Goal: Task Accomplishment & Management: Manage account settings

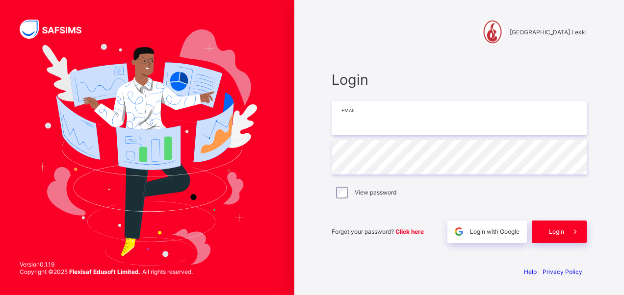
click at [378, 121] on input "email" at bounding box center [459, 118] width 255 height 34
type input "**********"
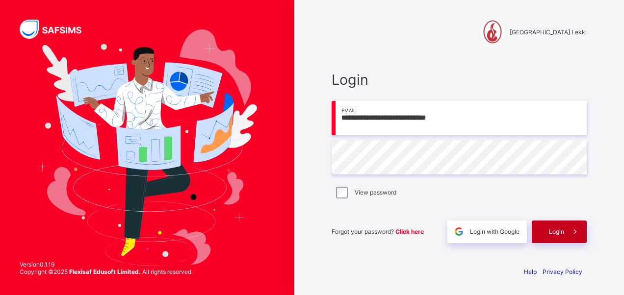
click at [565, 230] on span at bounding box center [575, 232] width 23 height 23
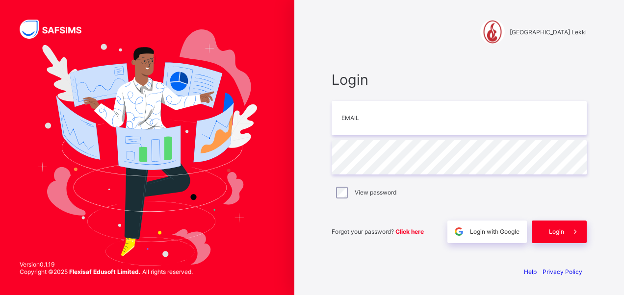
type input "**********"
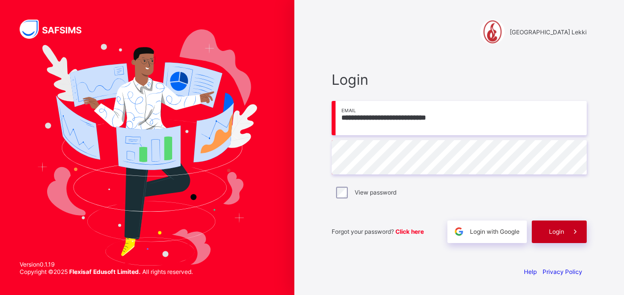
click at [572, 231] on icon at bounding box center [575, 231] width 10 height 9
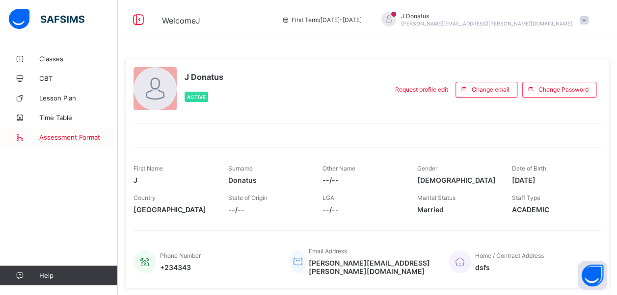
click at [78, 134] on span "Assessment Format" at bounding box center [78, 137] width 78 height 8
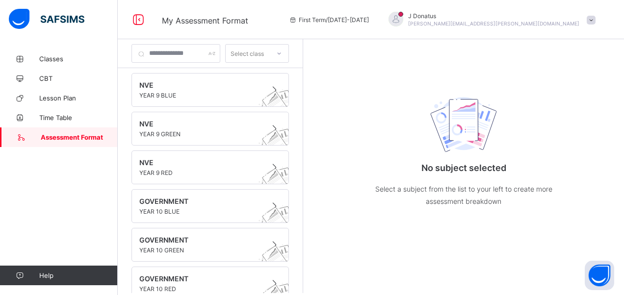
click at [325, 170] on div "No subject selected Select a subject from the list to your left to create more …" at bounding box center [463, 166] width 321 height 254
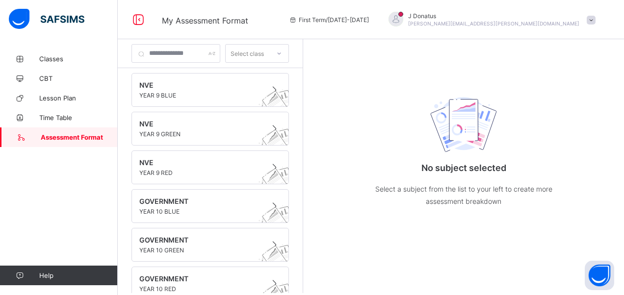
click at [325, 170] on div "No subject selected Select a subject from the list to your left to create more …" at bounding box center [463, 166] width 321 height 254
drag, startPoint x: 325, startPoint y: 170, endPoint x: 199, endPoint y: 96, distance: 146.2
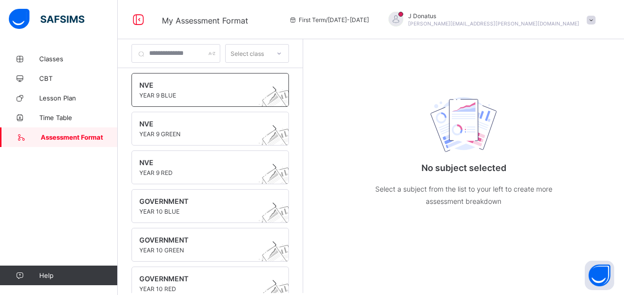
click at [325, 170] on div "No subject selected Select a subject from the list to your left to create more …" at bounding box center [463, 166] width 321 height 254
click at [227, 94] on span "YEAR 9 BLUE" at bounding box center [200, 95] width 123 height 7
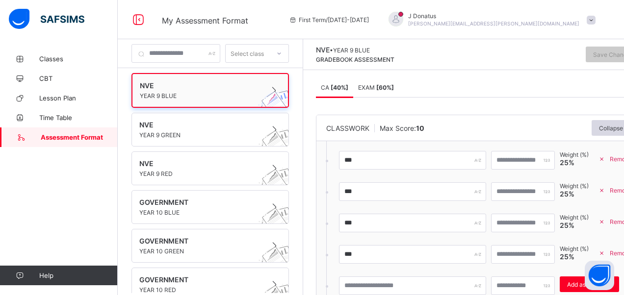
click at [229, 86] on span "NVE" at bounding box center [201, 85] width 122 height 8
click at [537, 50] on div "Save Changes" at bounding box center [519, 55] width 241 height 18
